Goal: Check status: Check status

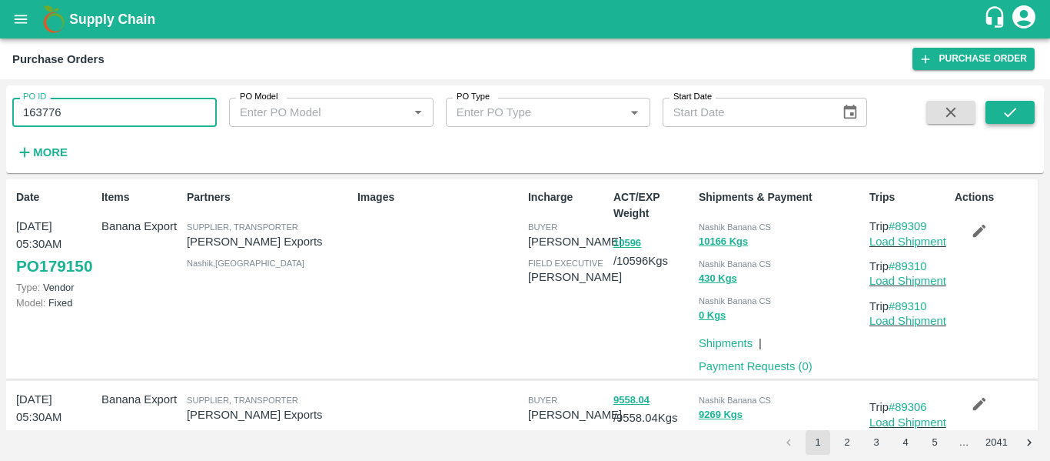
type input "163776"
click at [1010, 118] on icon "submit" at bounding box center [1010, 112] width 17 height 17
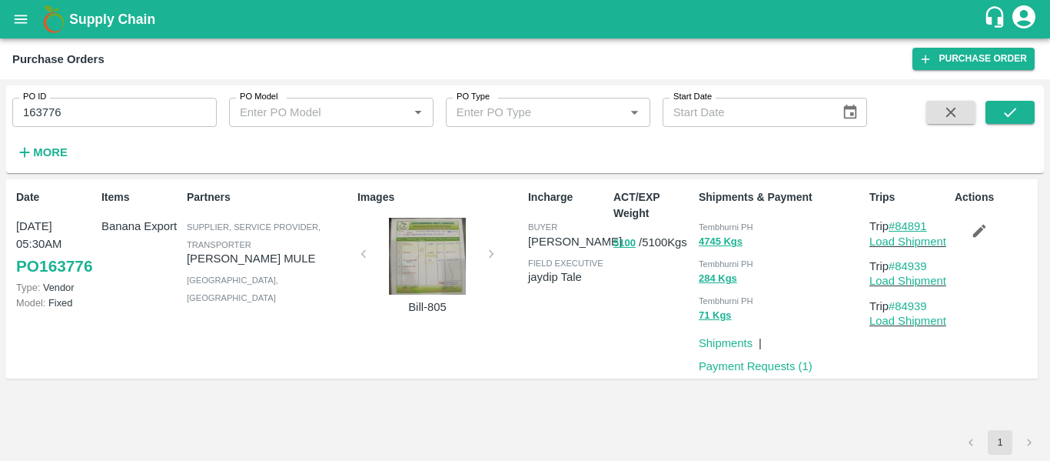
drag, startPoint x: 941, startPoint y: 225, endPoint x: 901, endPoint y: 227, distance: 40.8
click at [901, 227] on p "Trip #84891" at bounding box center [909, 226] width 79 height 17
copy link "84891"
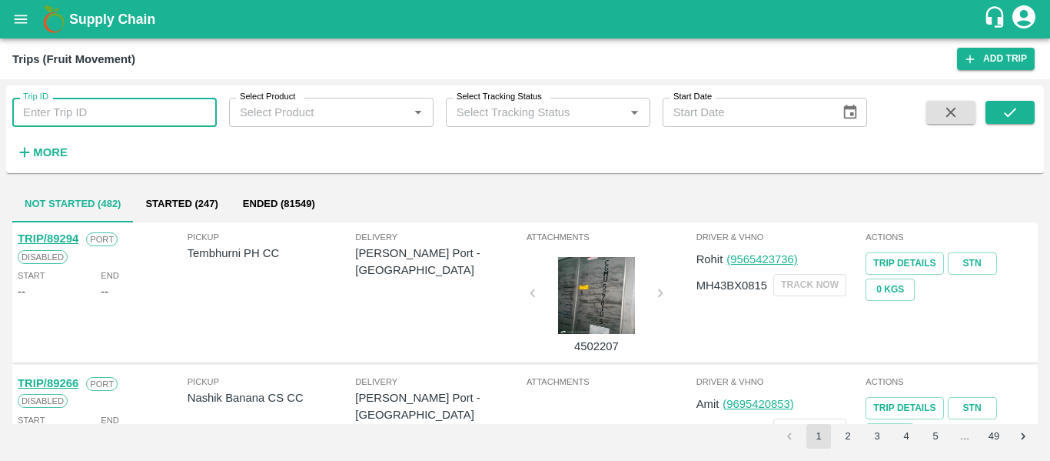
click at [68, 118] on input "Trip ID" at bounding box center [114, 112] width 205 height 29
type input "84891"
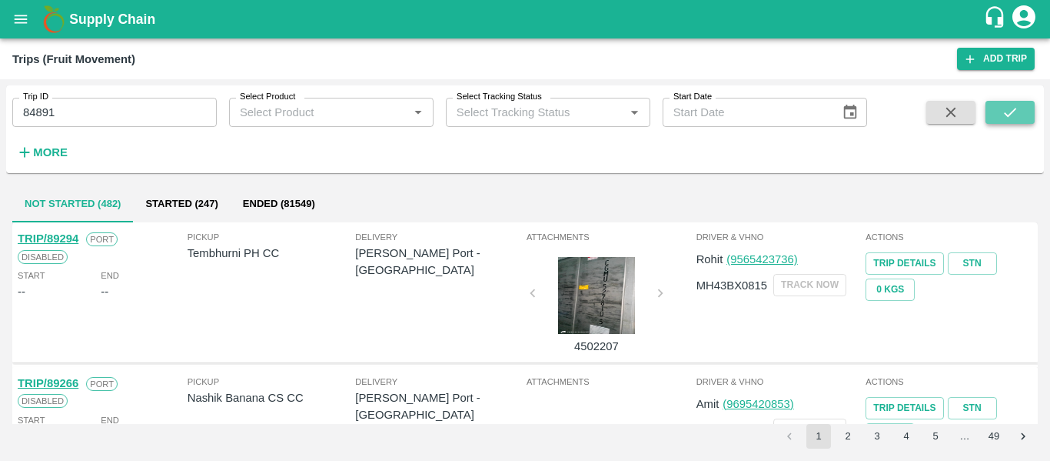
click at [1002, 118] on icon "submit" at bounding box center [1010, 112] width 17 height 17
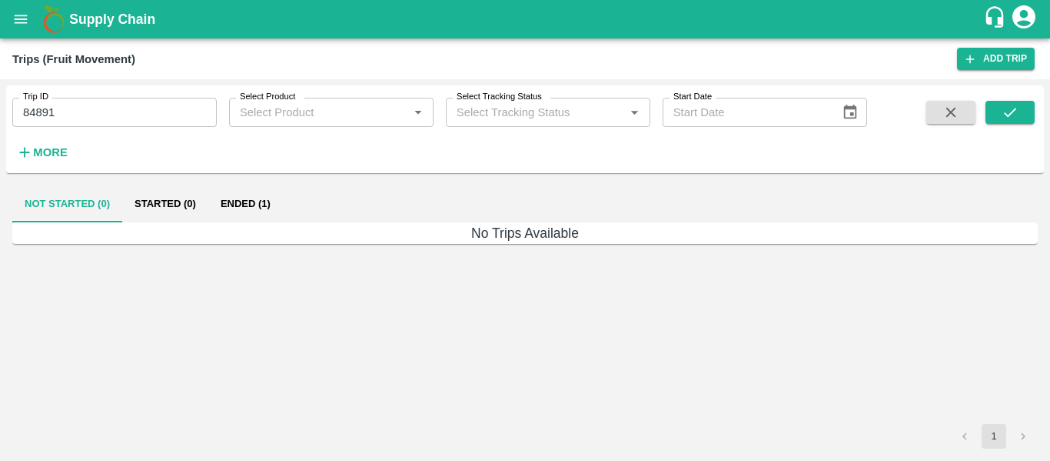
click at [218, 209] on button "Ended (1)" at bounding box center [245, 203] width 75 height 37
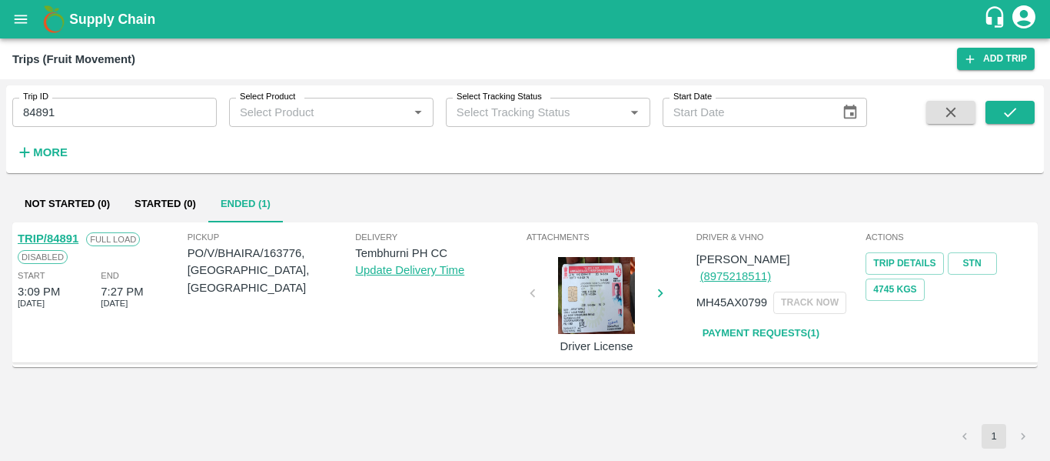
click at [777, 320] on link "Payment Requests( 1 )" at bounding box center [761, 333] width 129 height 27
